Goal: Find specific page/section: Find specific page/section

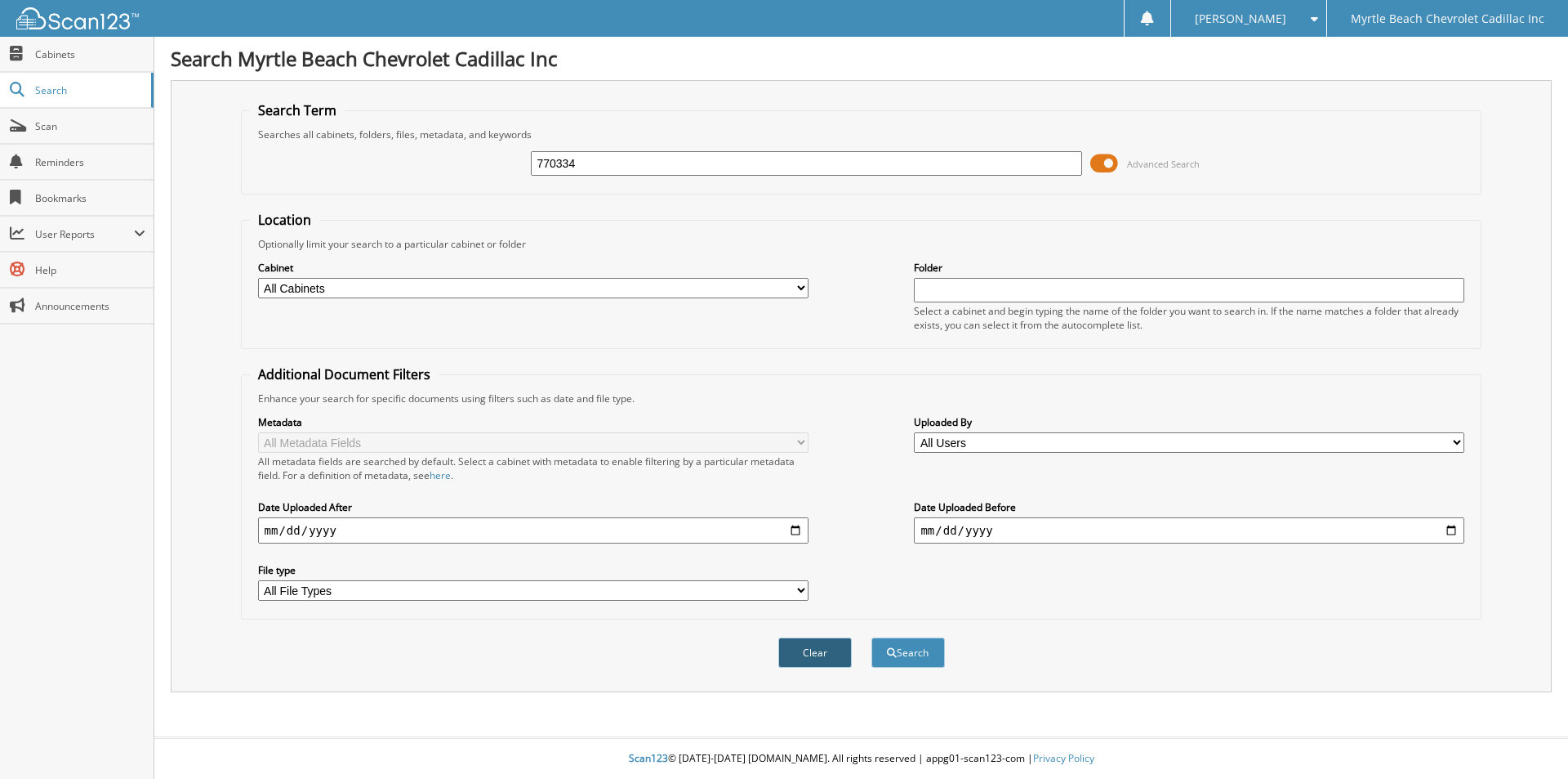
type input "770334"
click at [824, 646] on button "Clear" at bounding box center [815, 652] width 73 height 30
click at [621, 164] on input "text" at bounding box center [807, 162] width 551 height 24
type input "770334"
click at [915, 652] on button "Search" at bounding box center [908, 652] width 73 height 30
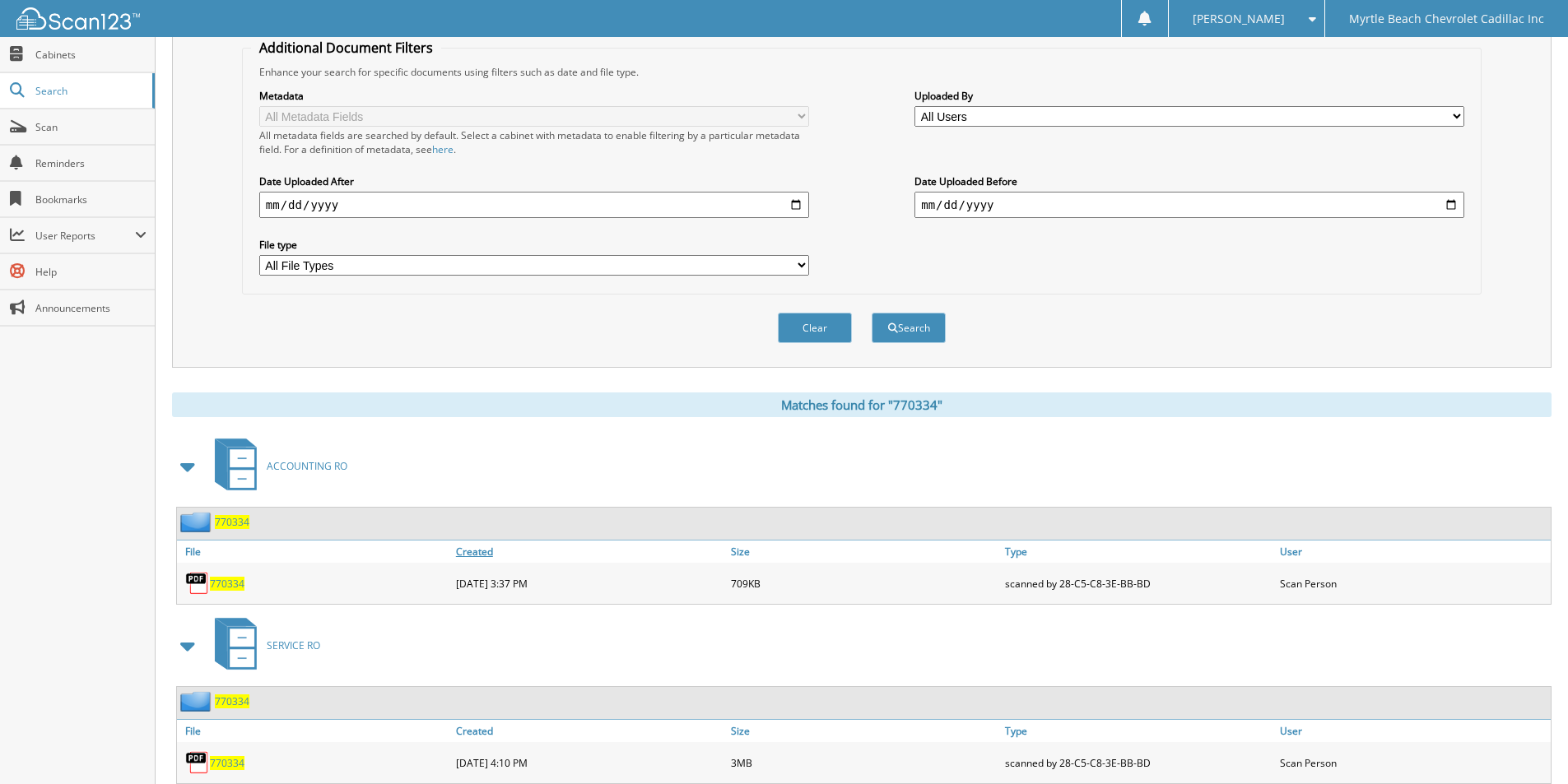
scroll to position [379, 0]
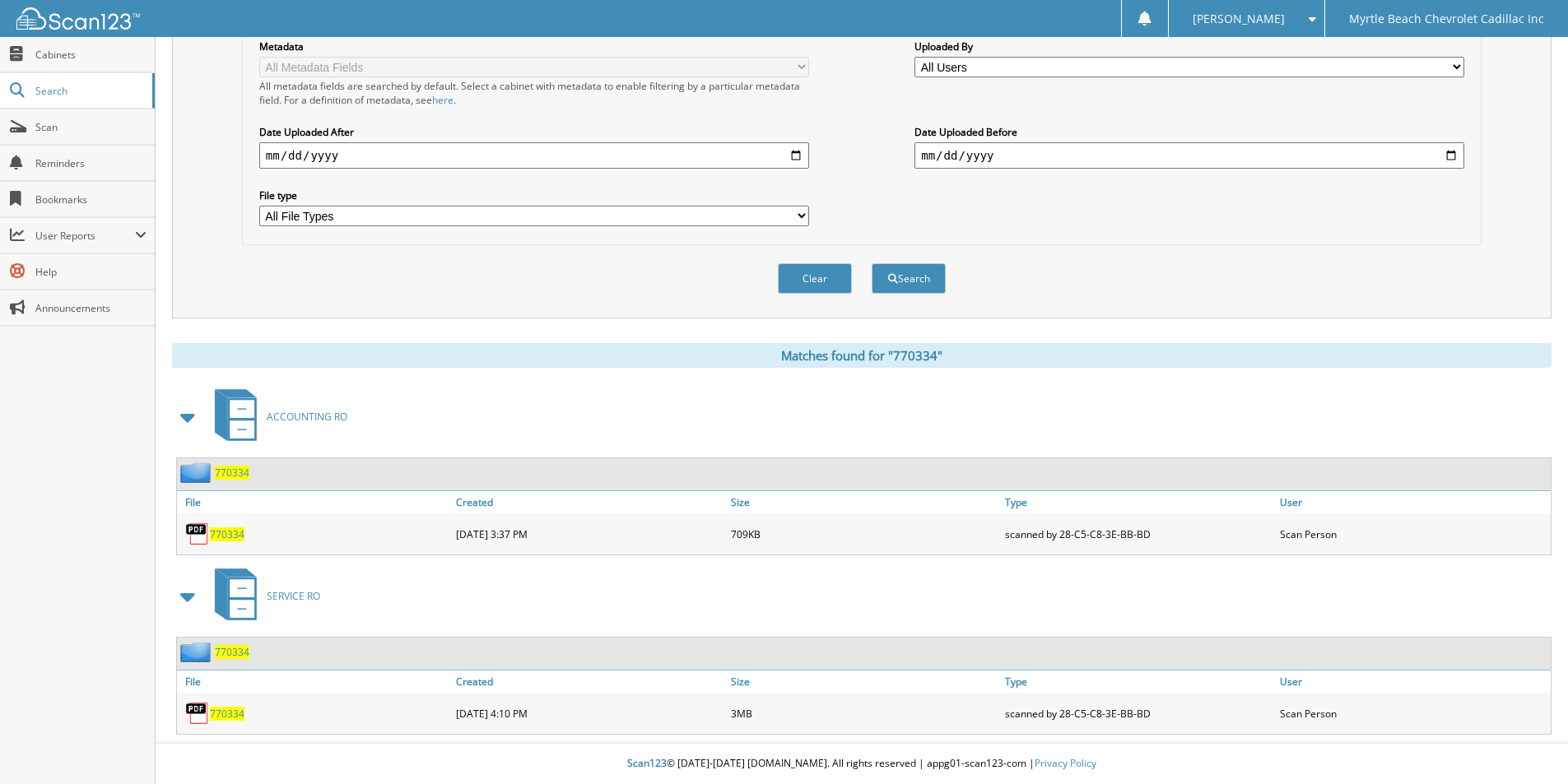
click at [237, 530] on span "770334" at bounding box center [228, 534] width 35 height 14
